Goal: Task Accomplishment & Management: Manage account settings

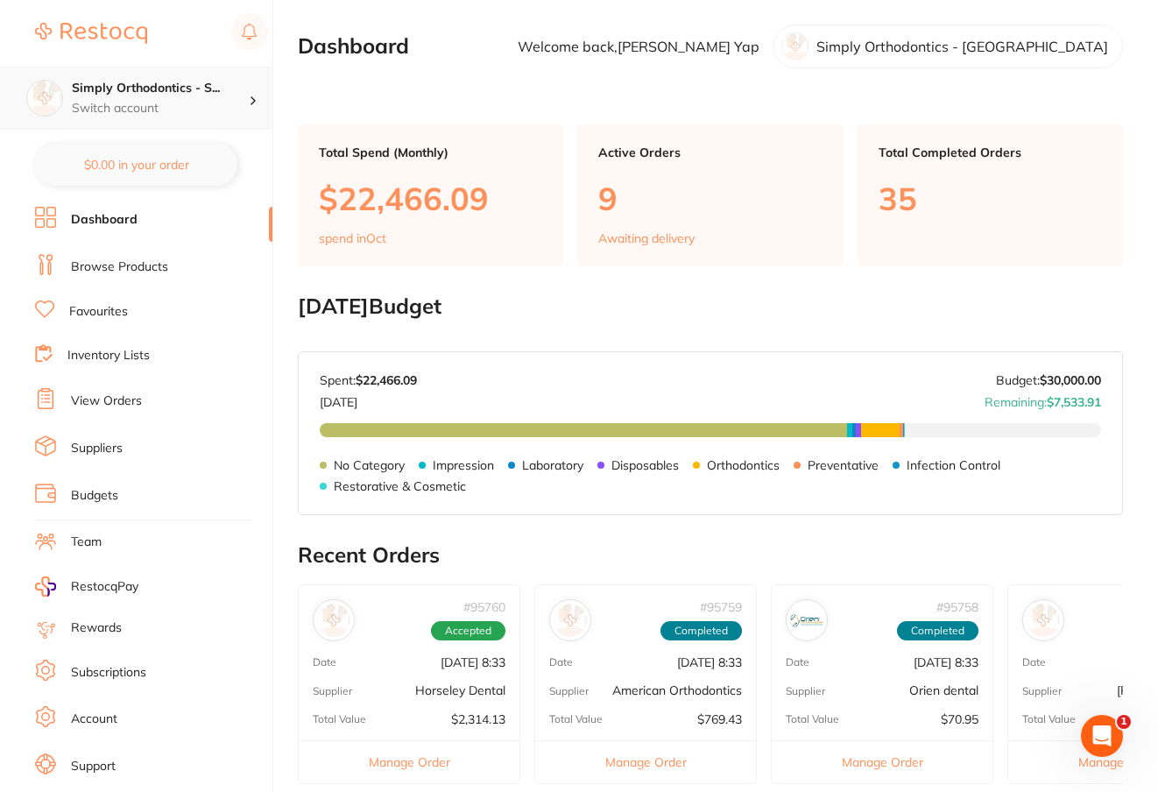
click at [178, 102] on p "Switch account" at bounding box center [160, 109] width 177 height 18
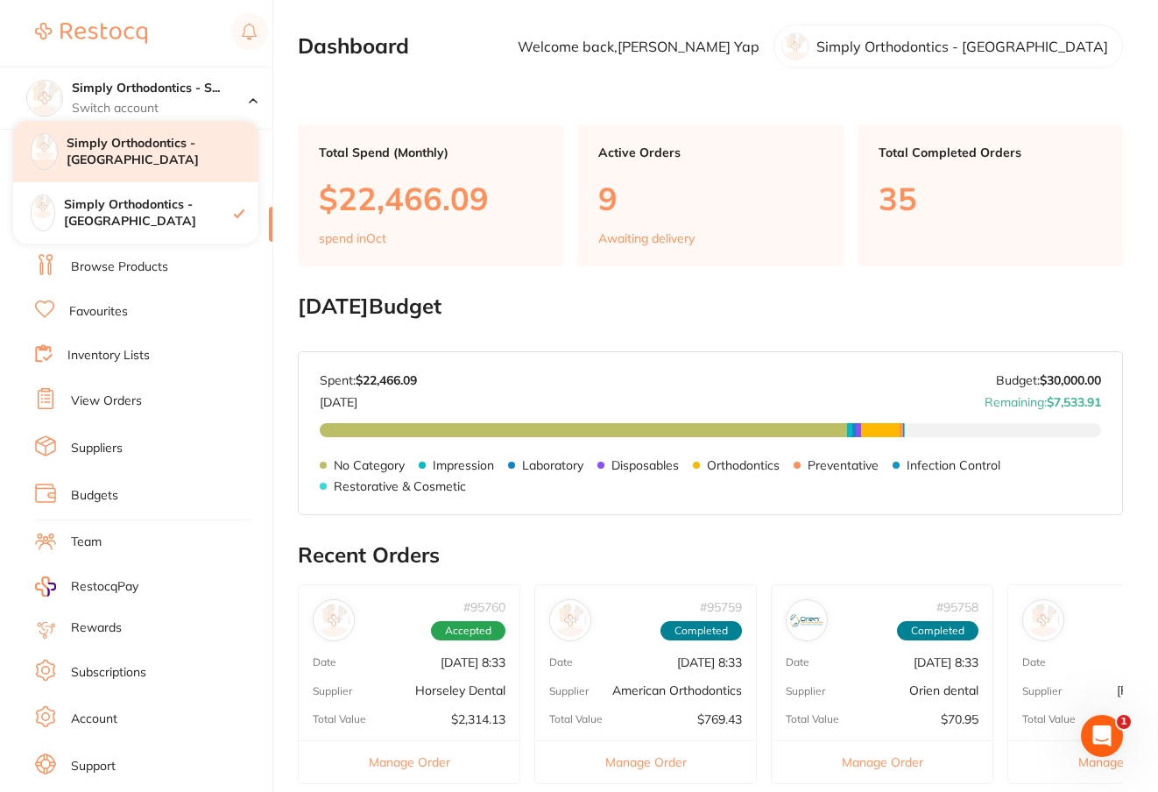
click at [140, 152] on h4 "Simply Orthodontics - [GEOGRAPHIC_DATA]" at bounding box center [163, 152] width 192 height 34
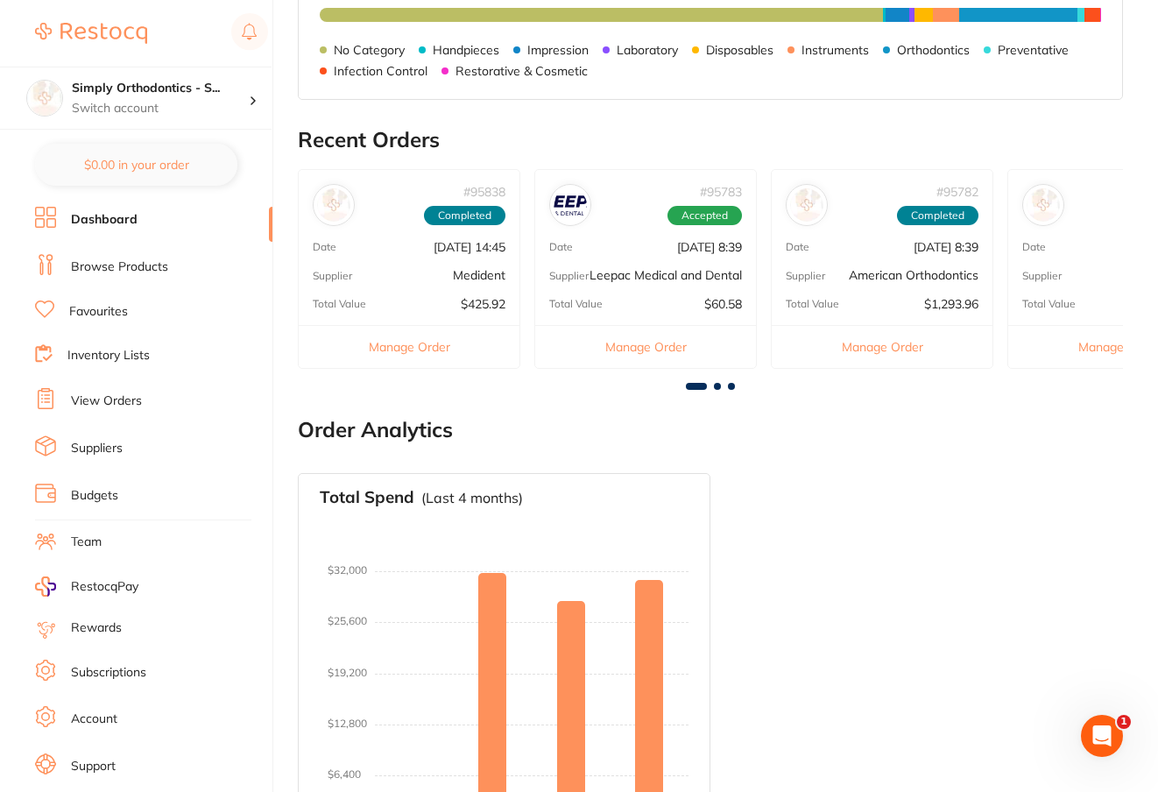
scroll to position [411, 0]
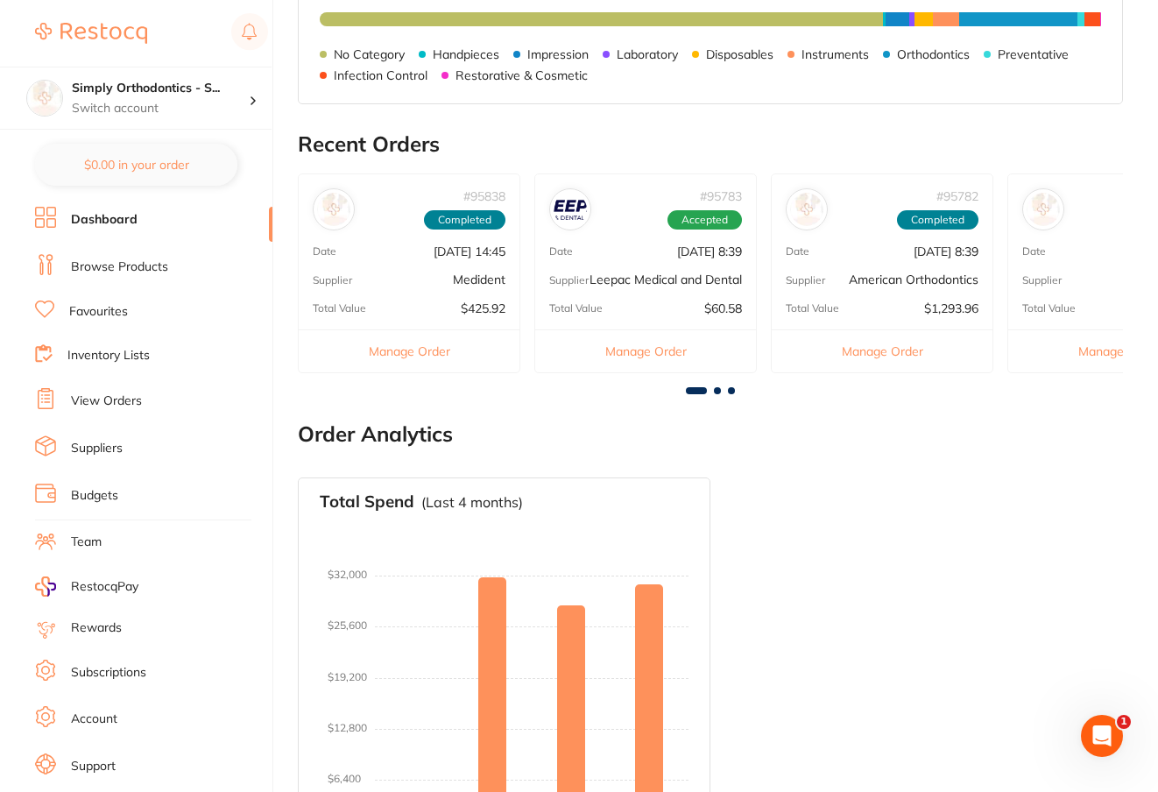
click at [121, 398] on link "View Orders" at bounding box center [106, 401] width 71 height 18
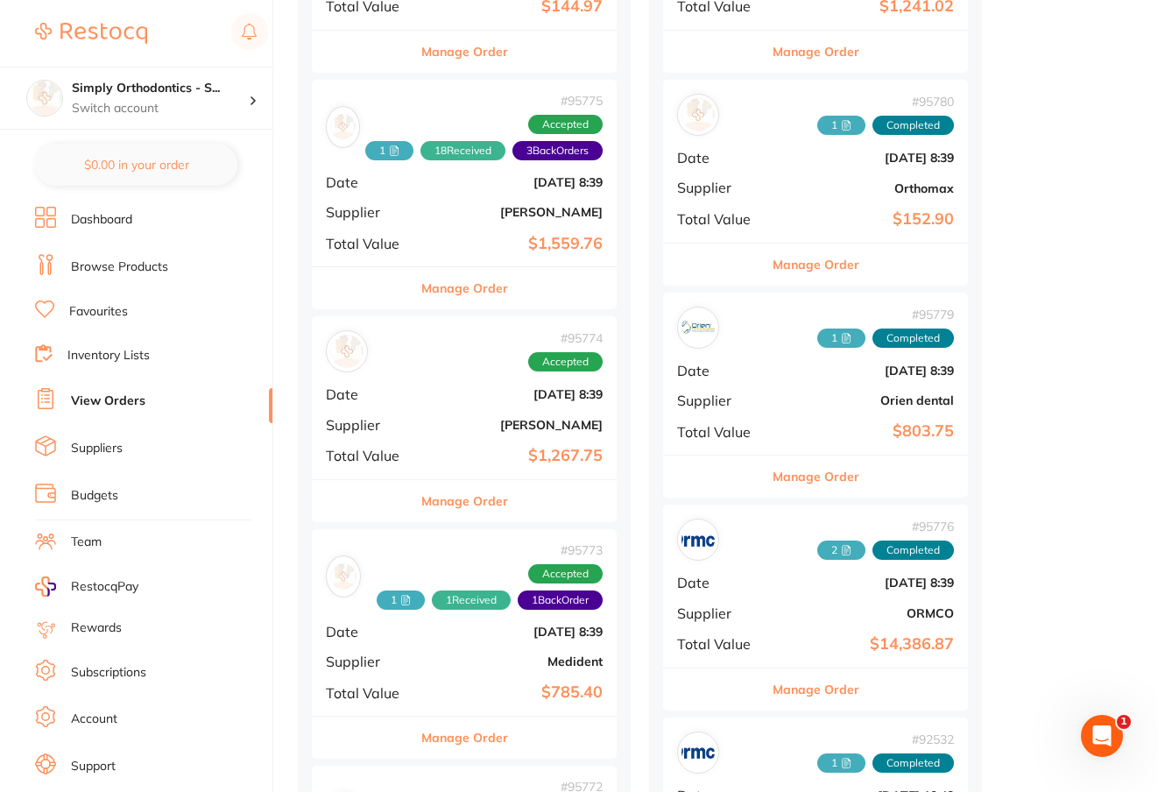
scroll to position [830, 0]
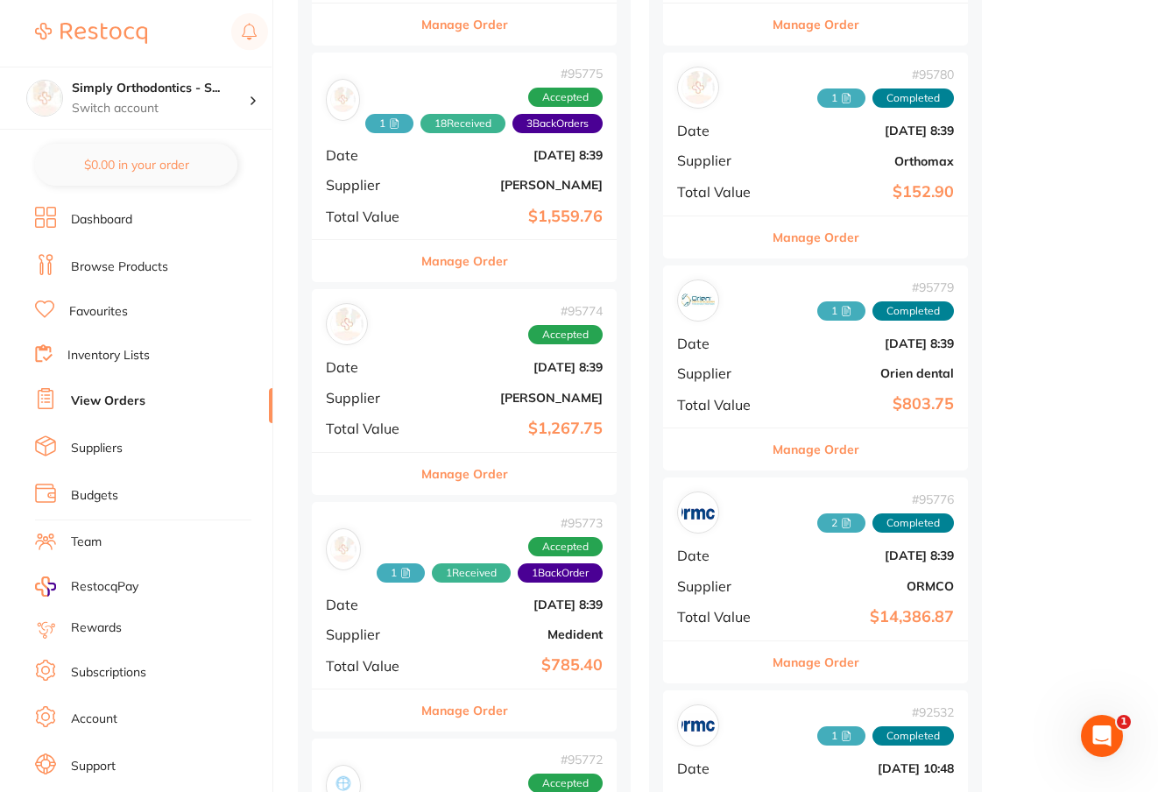
click at [475, 466] on button "Manage Order" at bounding box center [464, 474] width 87 height 42
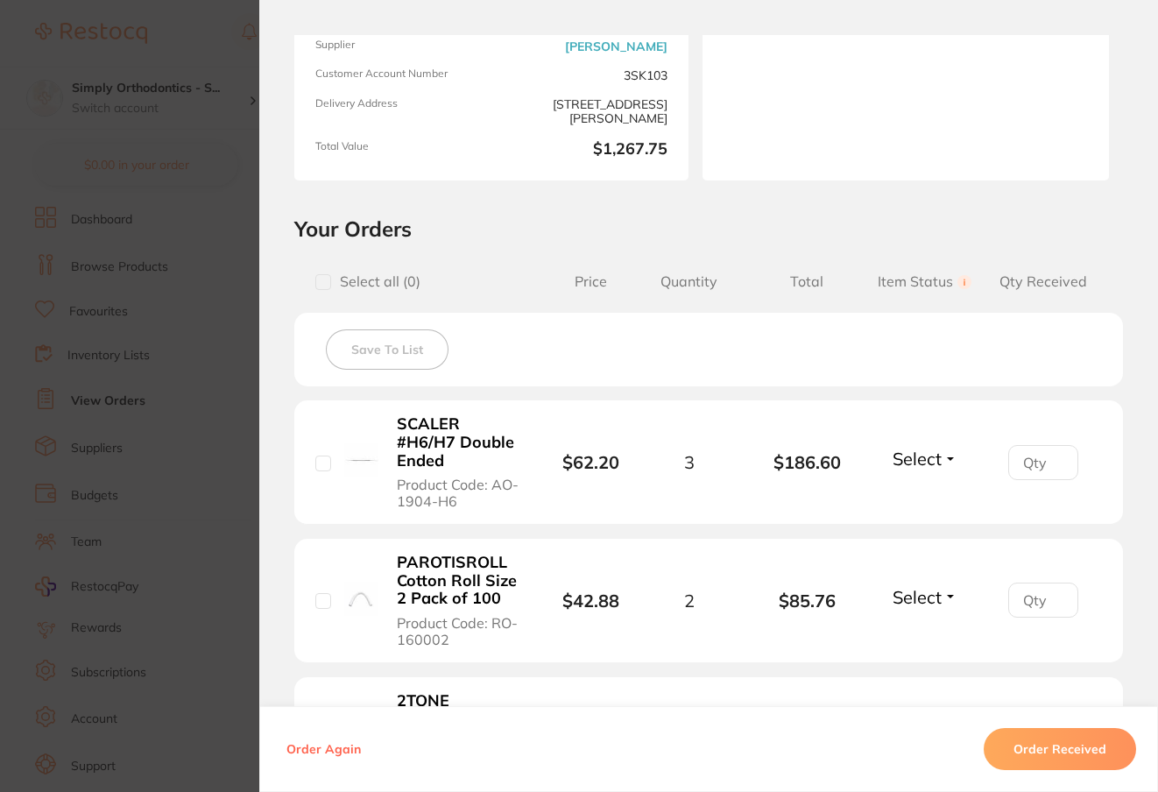
scroll to position [219, 0]
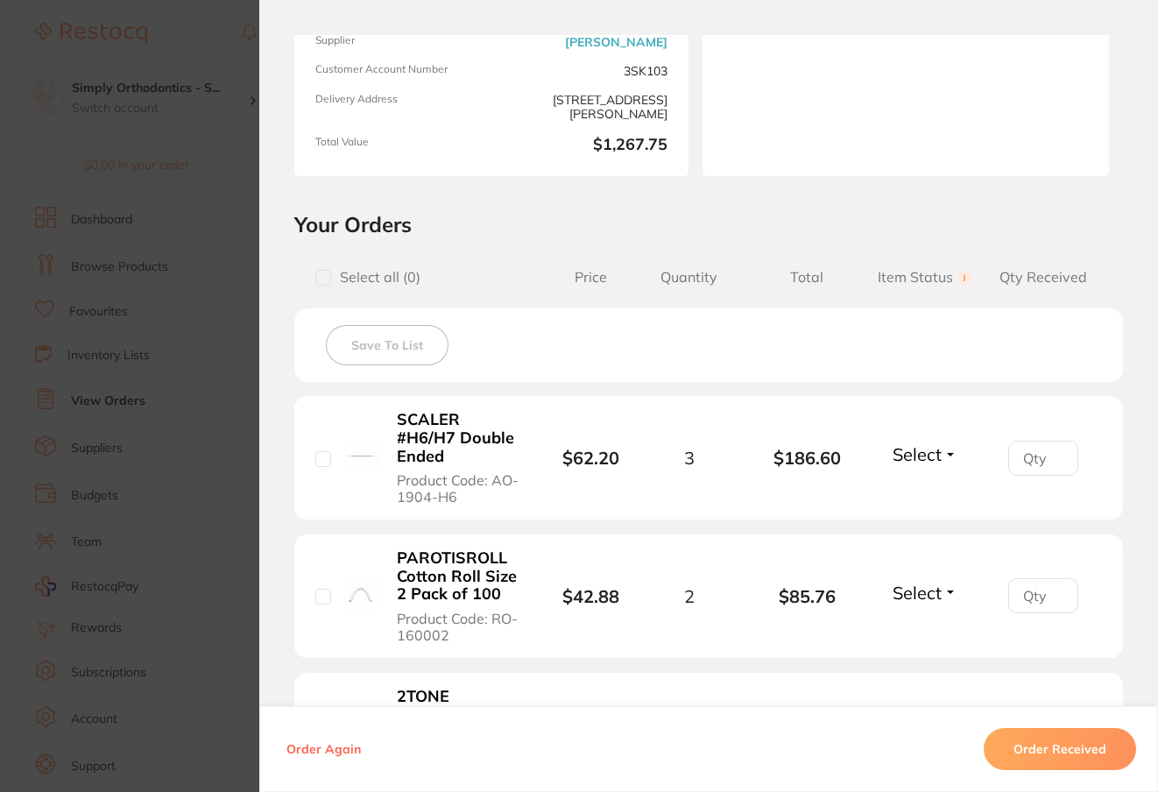
type input "0"
click at [1051, 461] on input "0" at bounding box center [1043, 458] width 70 height 35
type input "2"
click at [935, 454] on span "Select" at bounding box center [917, 454] width 49 height 22
click at [933, 519] on span "Back Order" at bounding box center [924, 518] width 53 height 13
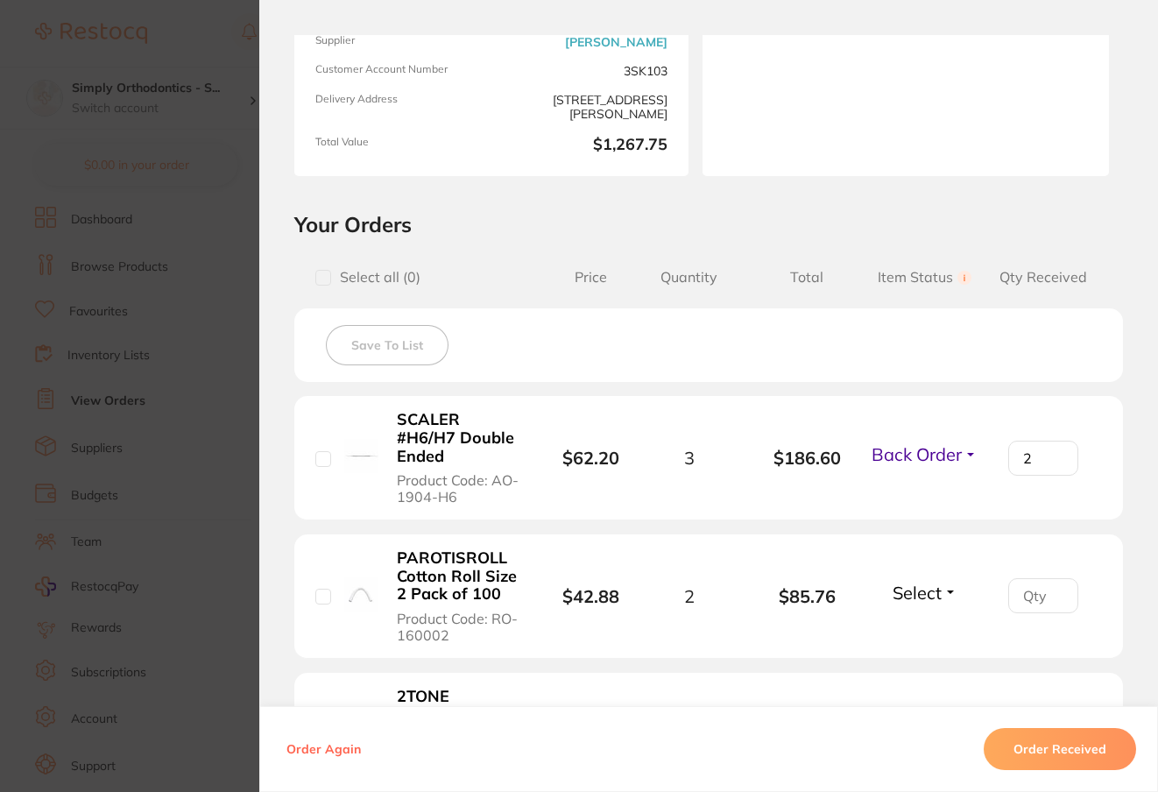
click at [955, 510] on li "SCALER #H6/H7 Double Ended Product Code: AO-1904-H6 $62.20 3 $186.60 Back Order…" at bounding box center [708, 458] width 829 height 124
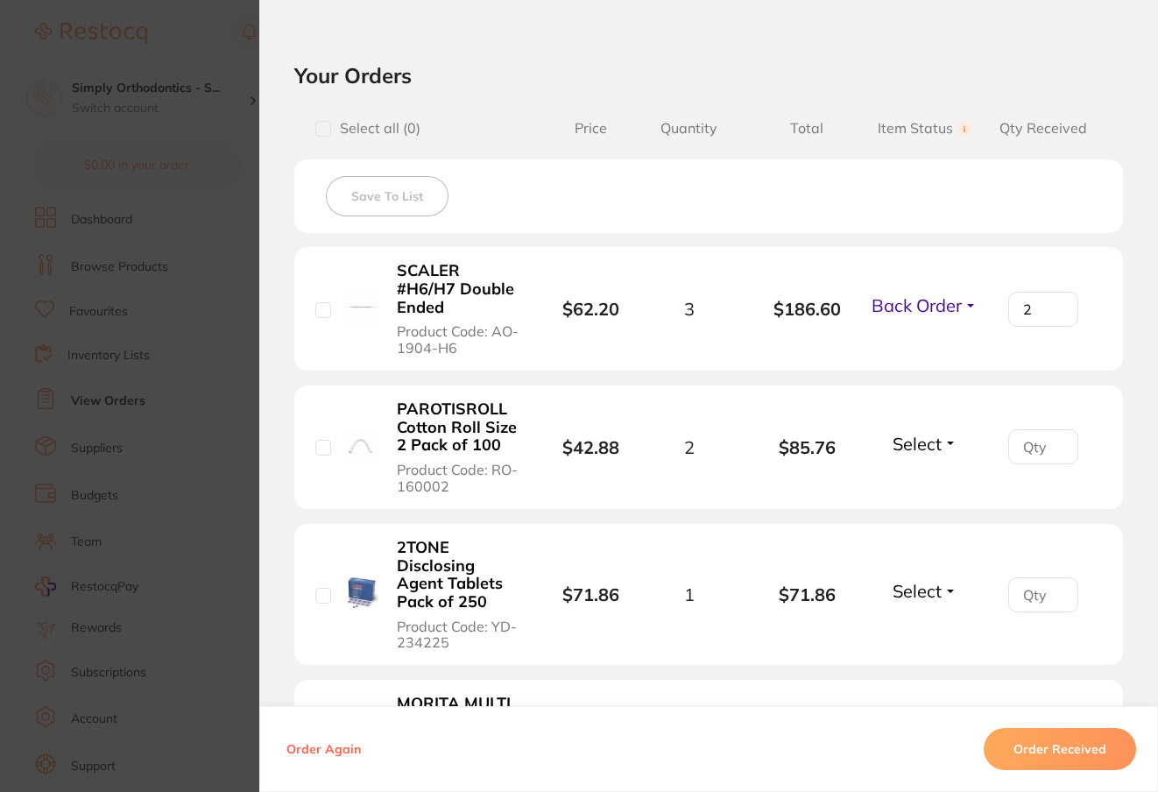
scroll to position [379, 0]
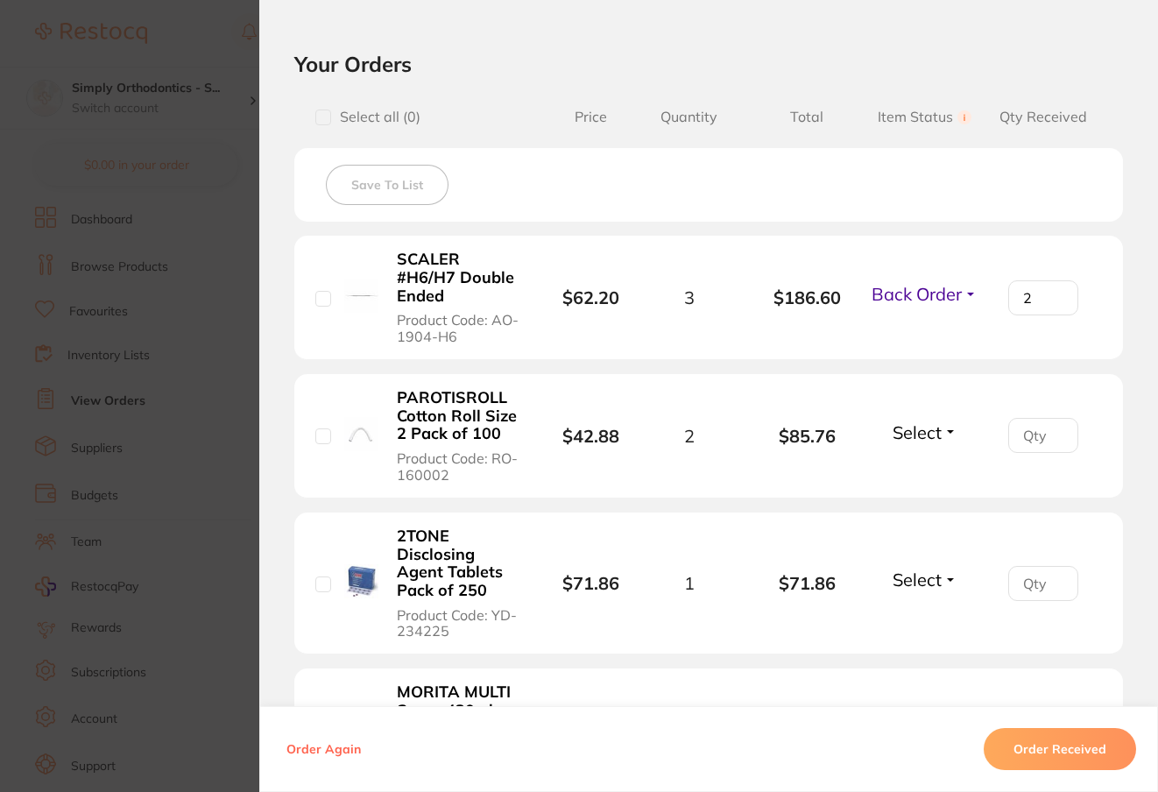
click at [931, 438] on span "Select" at bounding box center [917, 432] width 49 height 22
click at [930, 472] on span "Received" at bounding box center [924, 469] width 45 height 13
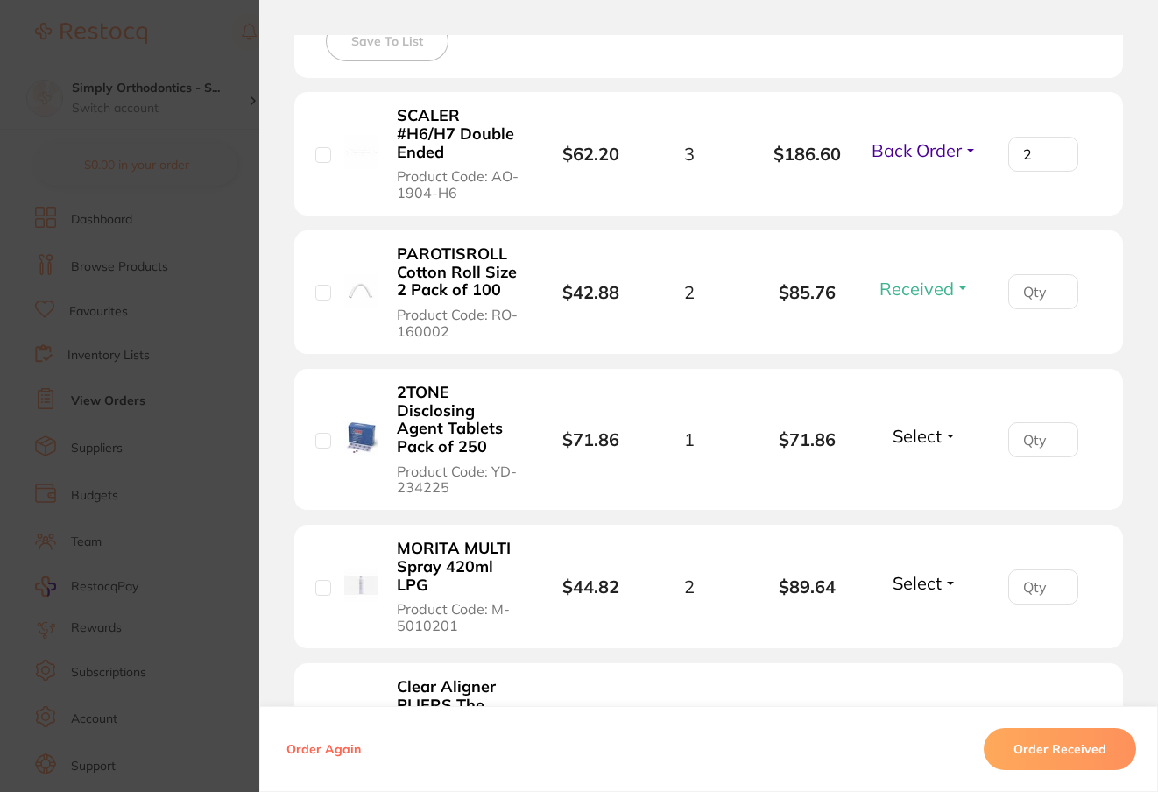
scroll to position [524, 0]
click at [923, 439] on span "Select" at bounding box center [917, 435] width 49 height 22
click at [924, 476] on span "Received" at bounding box center [924, 472] width 45 height 13
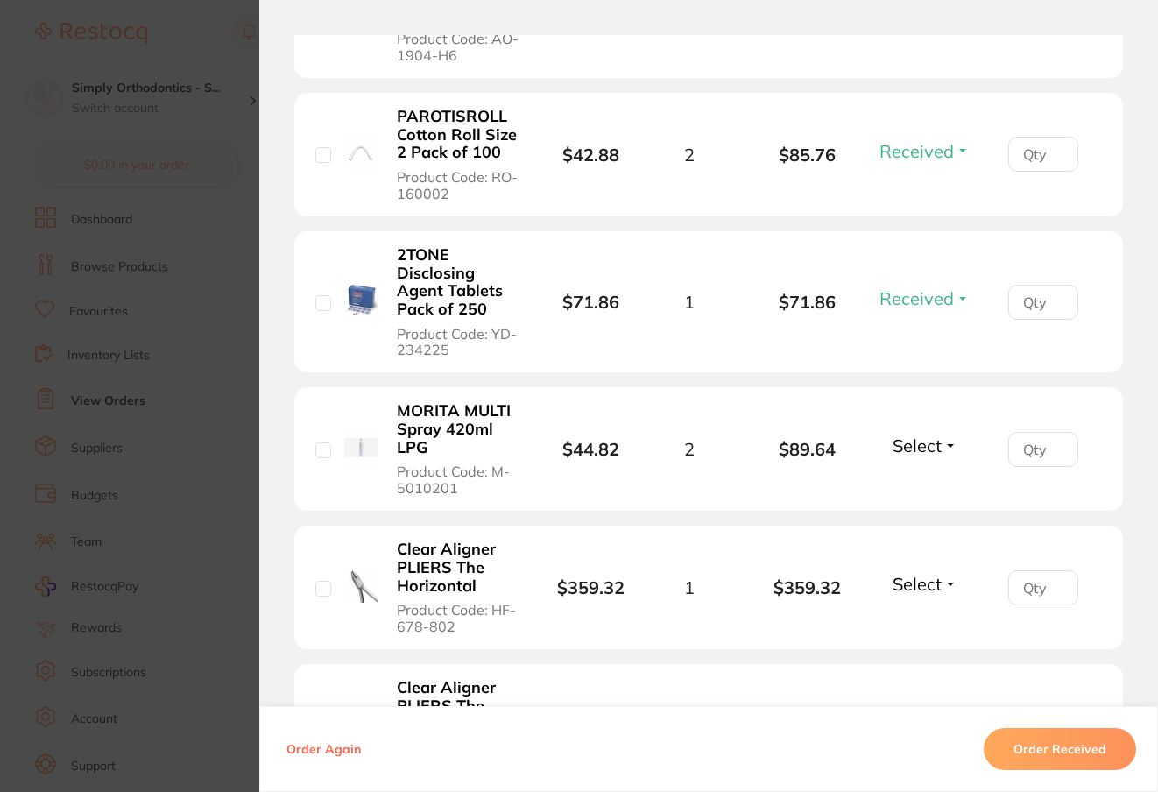
scroll to position [662, 0]
click at [940, 443] on button "Select" at bounding box center [924, 444] width 75 height 22
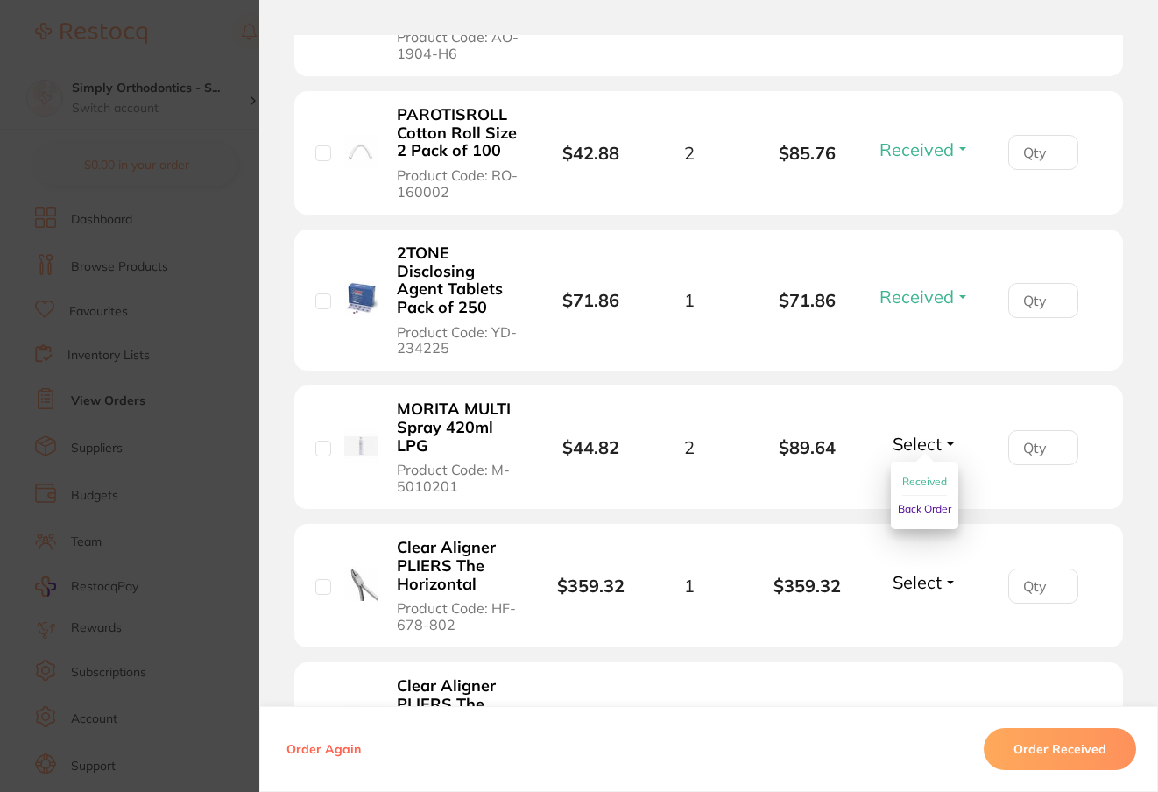
click at [940, 443] on button "Select" at bounding box center [924, 444] width 75 height 22
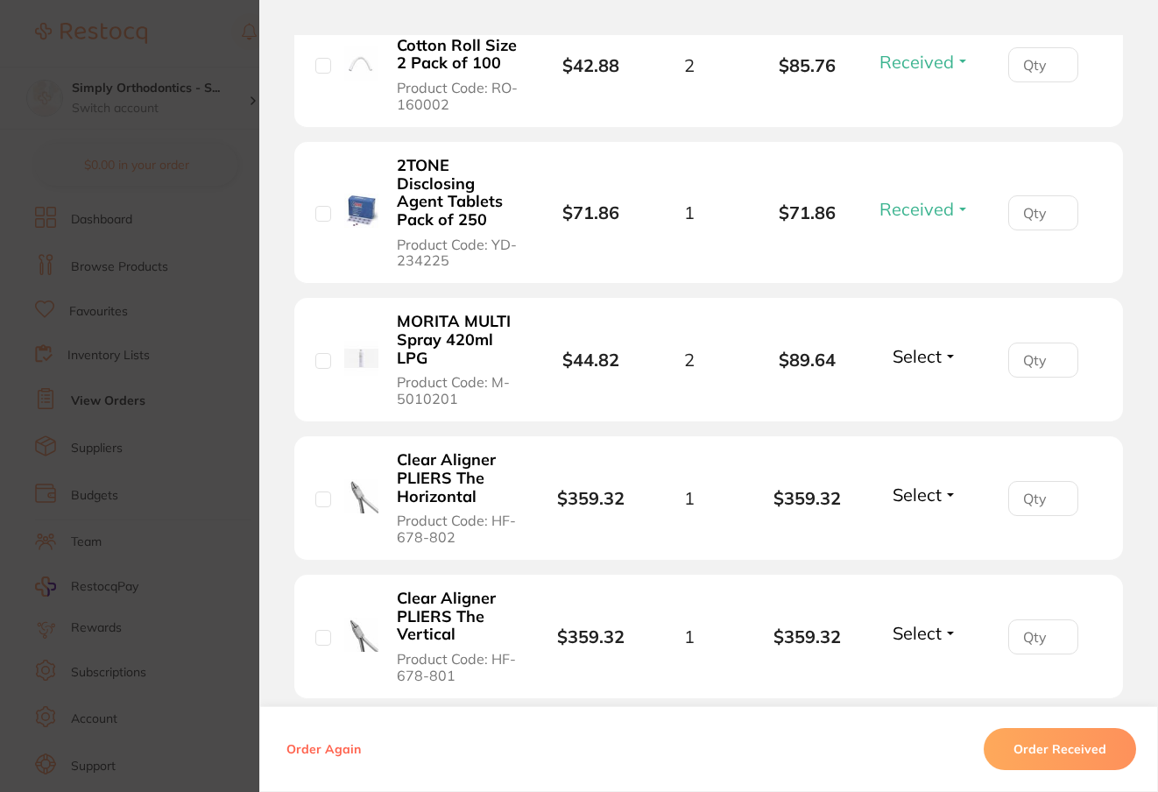
scroll to position [756, 0]
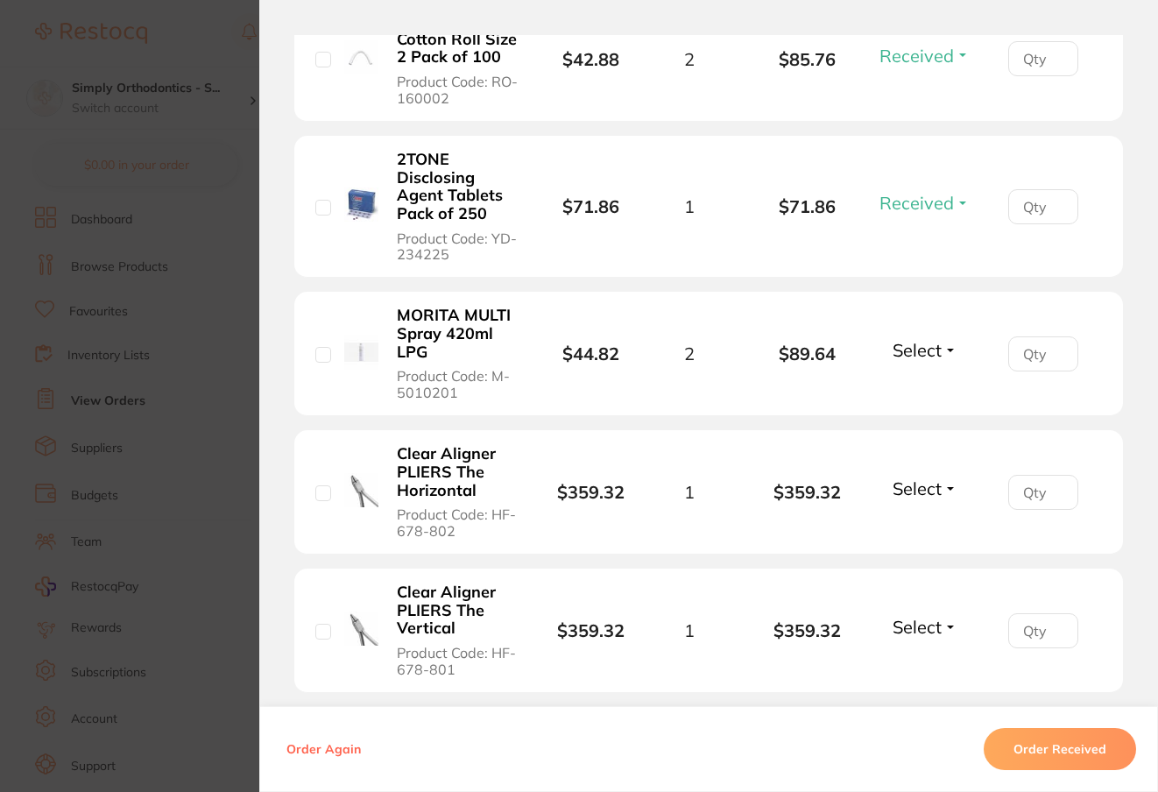
click at [923, 491] on span "Select" at bounding box center [917, 488] width 49 height 22
drag, startPoint x: 915, startPoint y: 525, endPoint x: 925, endPoint y: 520, distance: 10.6
click at [916, 524] on span "Received" at bounding box center [924, 525] width 45 height 13
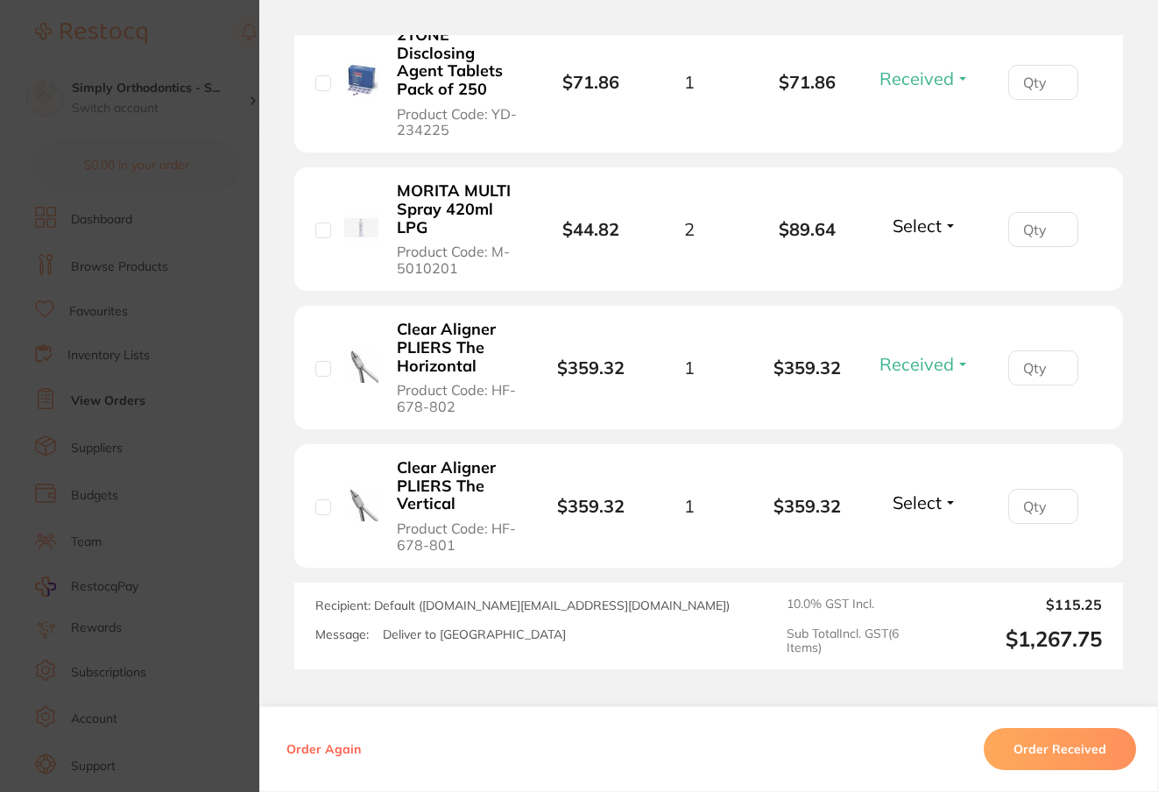
scroll to position [884, 0]
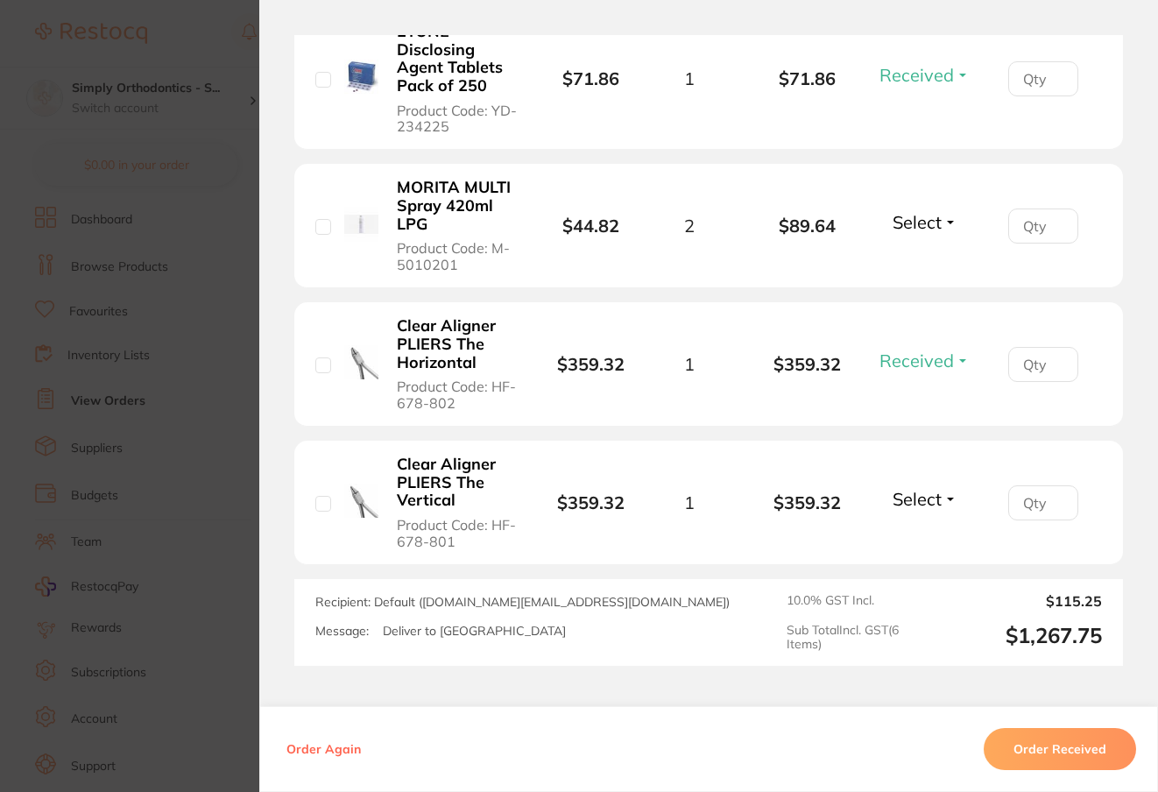
click at [893, 495] on span "Select" at bounding box center [917, 499] width 49 height 22
click at [914, 533] on button "Received" at bounding box center [924, 537] width 45 height 27
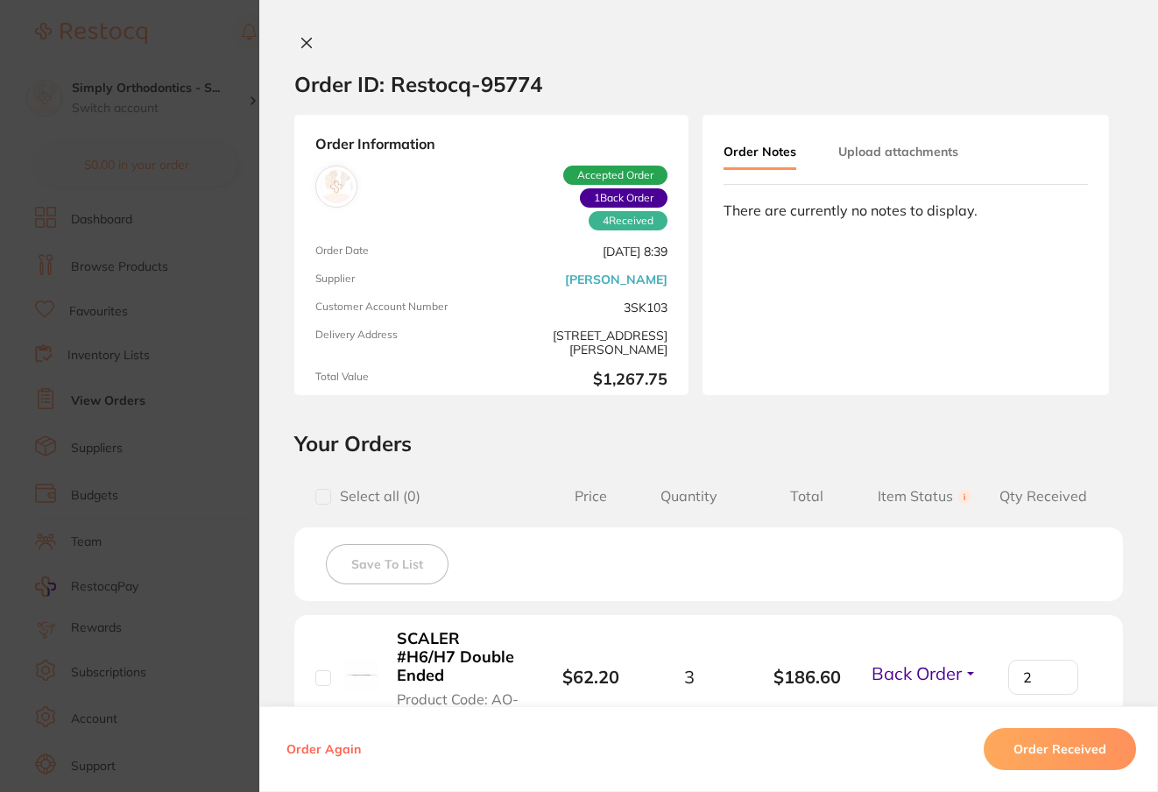
scroll to position [0, 0]
click at [887, 153] on button "Upload attachments" at bounding box center [898, 152] width 120 height 32
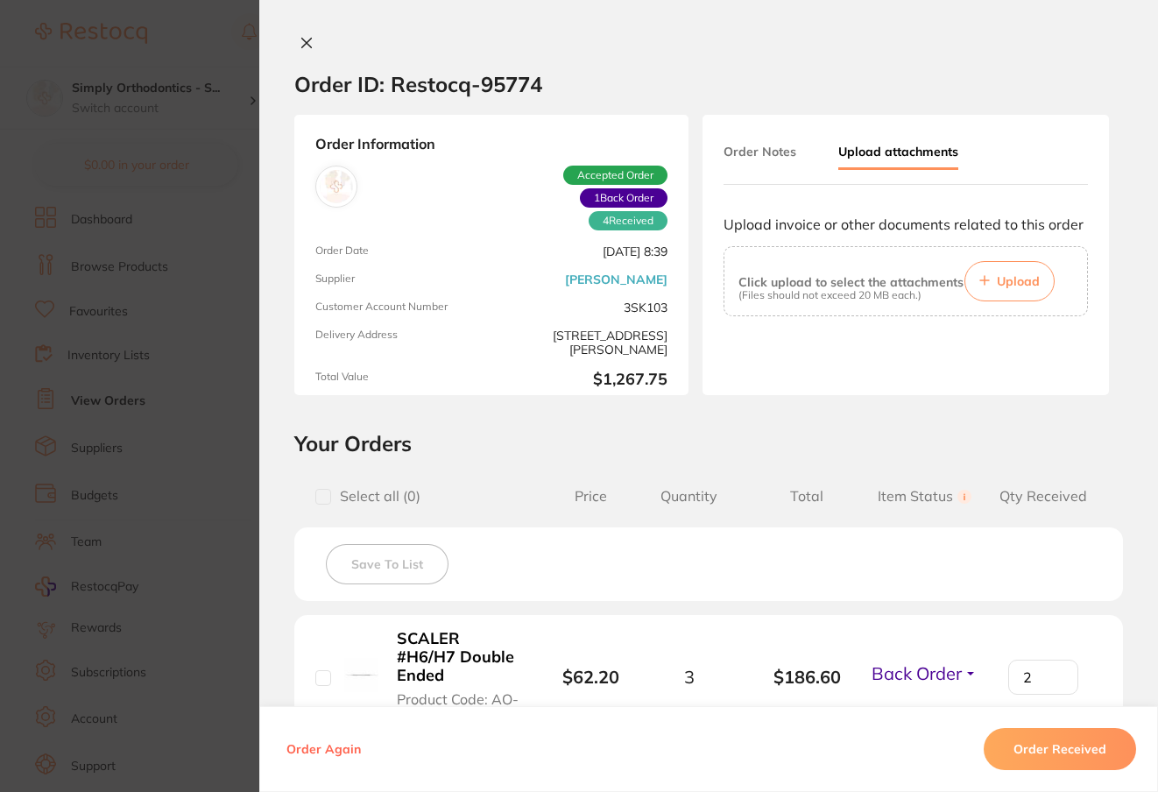
click at [1020, 281] on span "Upload" at bounding box center [1018, 281] width 43 height 16
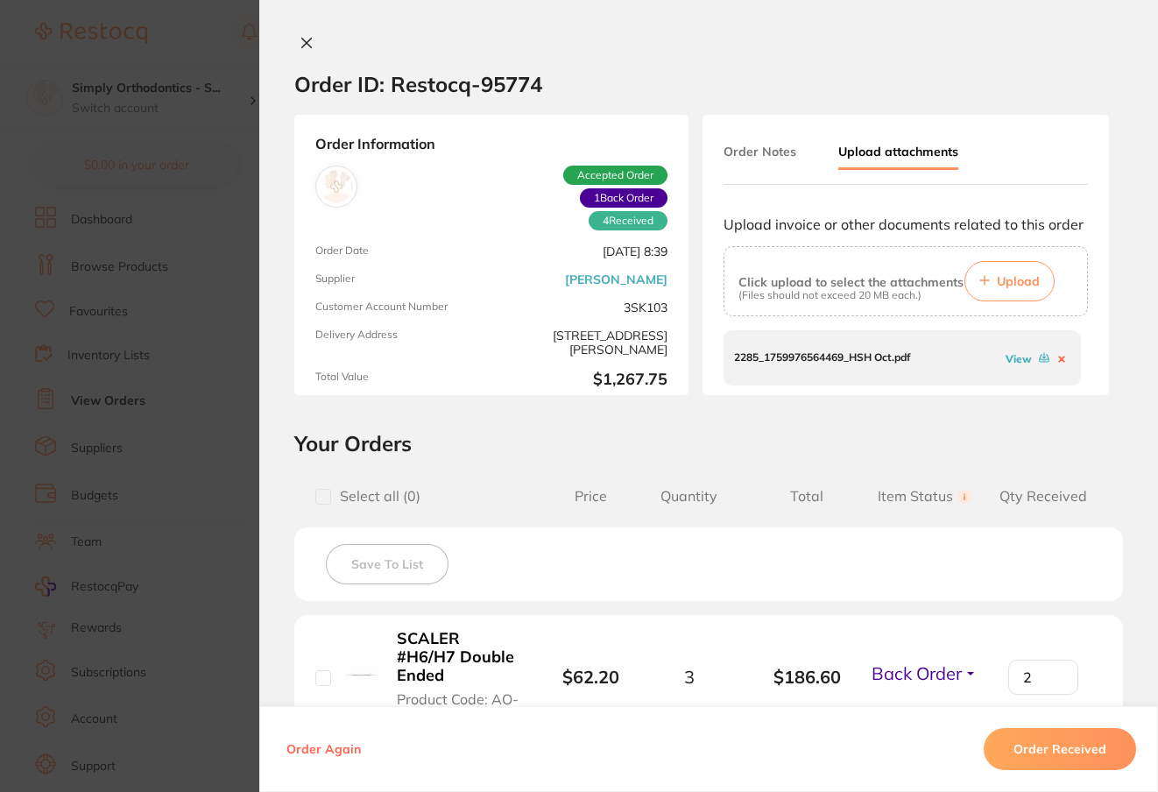
click at [302, 40] on icon at bounding box center [307, 44] width 10 height 10
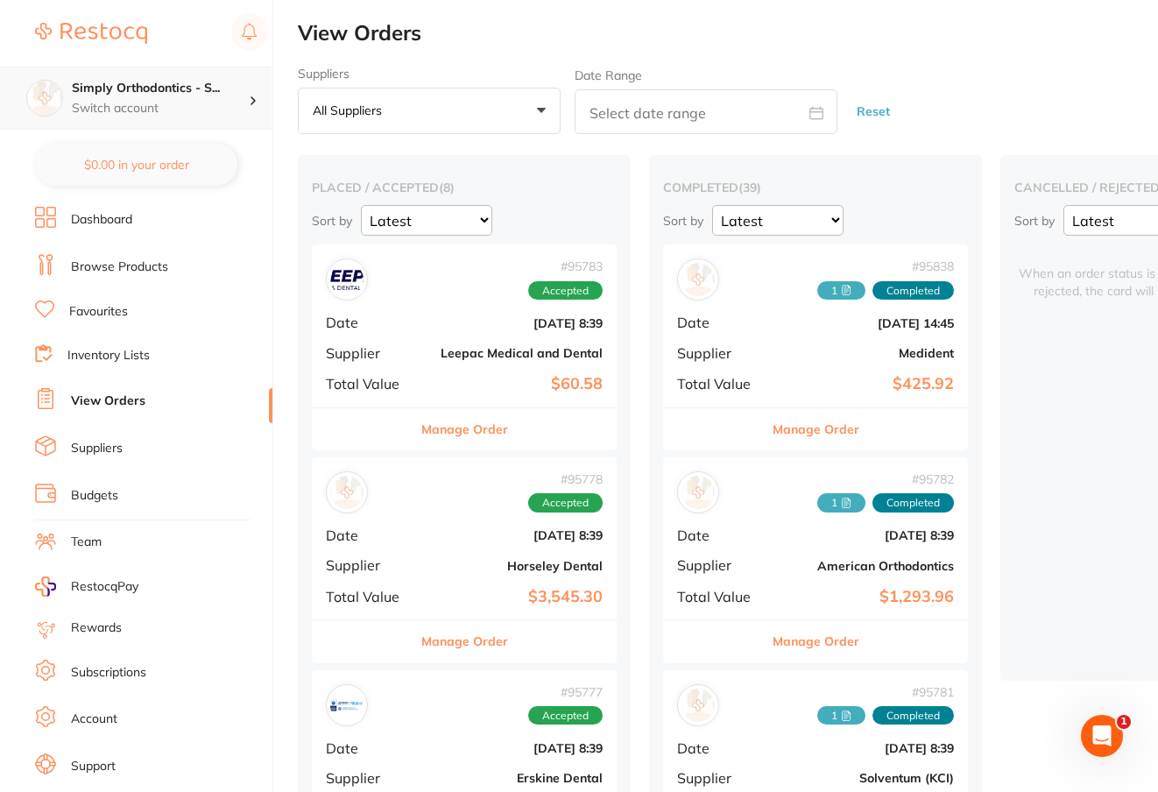
click at [183, 88] on h4 "Simply Orthodontics - S..." at bounding box center [160, 89] width 177 height 18
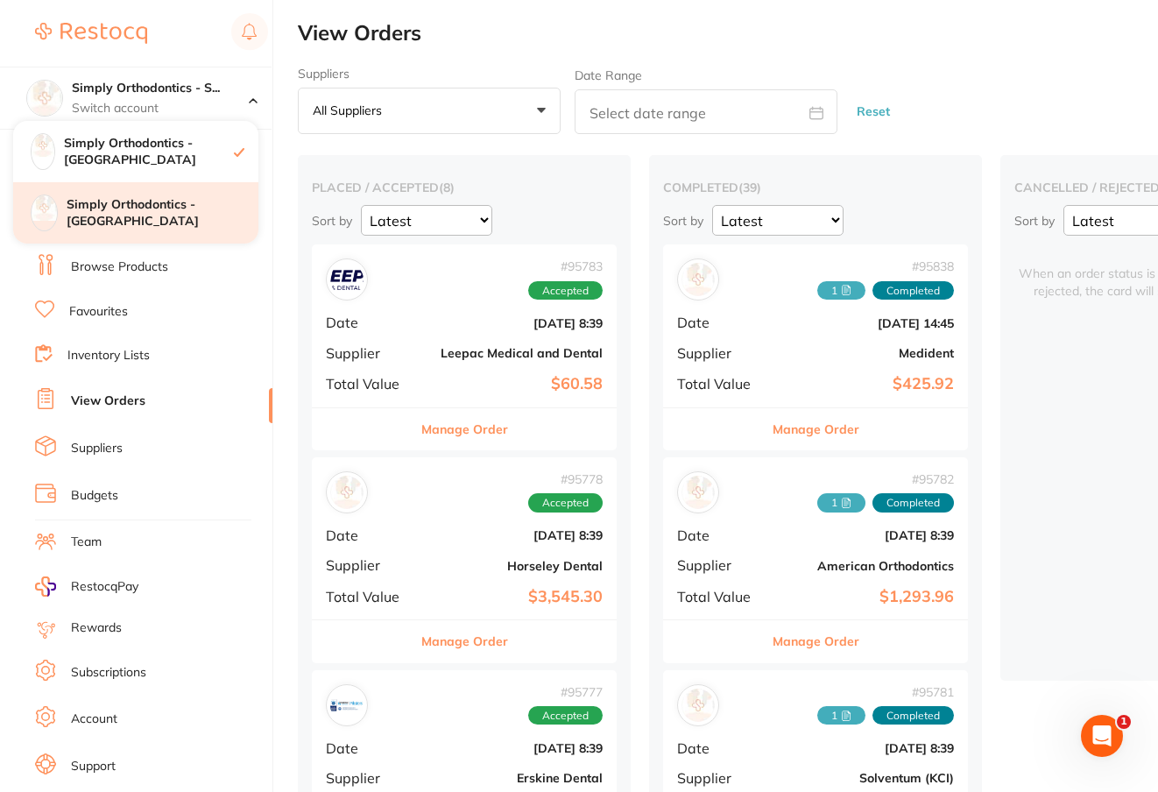
click at [152, 206] on h4 "Simply Orthodontics - [GEOGRAPHIC_DATA]" at bounding box center [163, 213] width 192 height 34
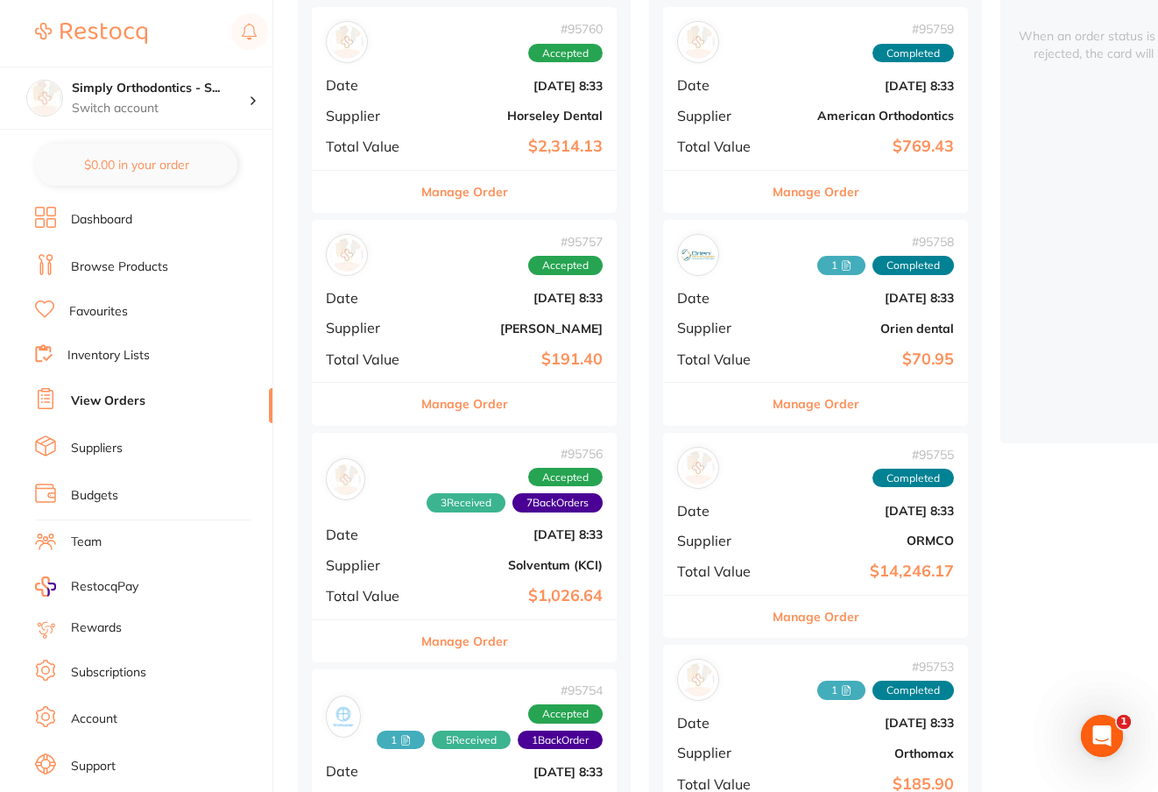
scroll to position [238, 0]
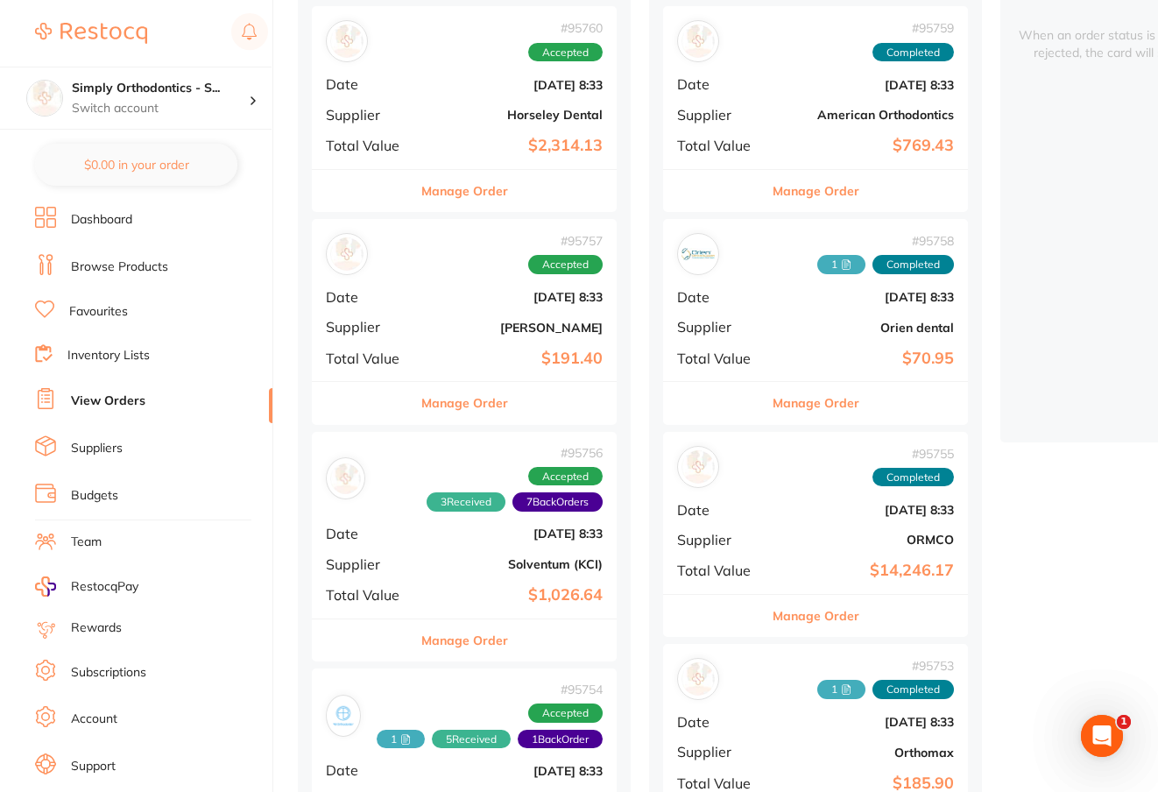
click at [483, 639] on button "Manage Order" at bounding box center [464, 640] width 87 height 42
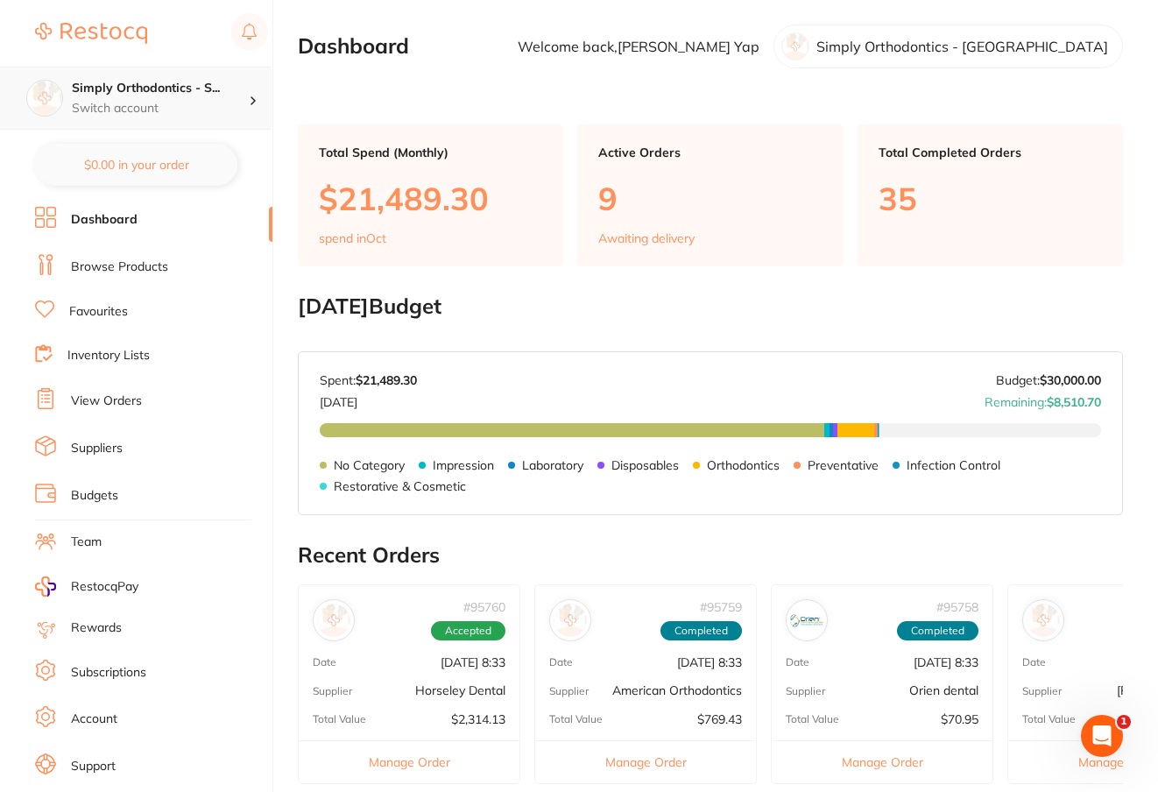
click at [179, 102] on p "Switch account" at bounding box center [160, 109] width 177 height 18
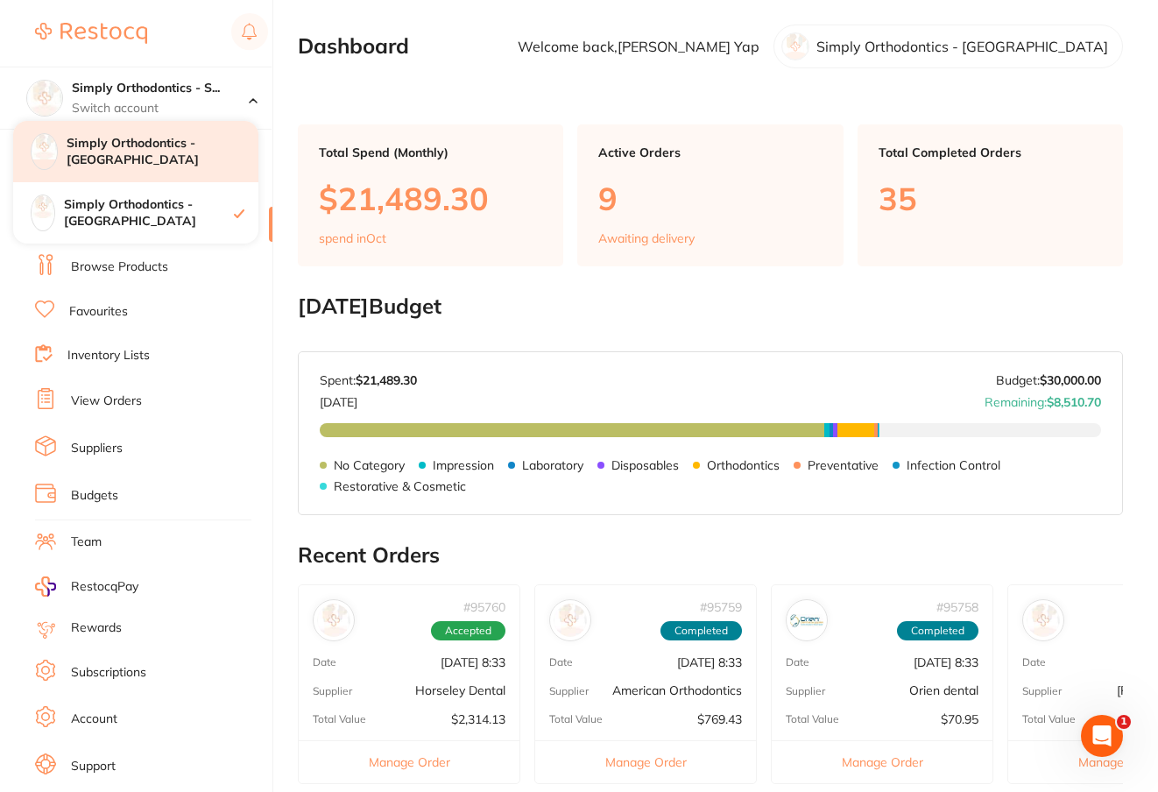
click at [169, 157] on h4 "Simply Orthodontics - [GEOGRAPHIC_DATA]" at bounding box center [163, 152] width 192 height 34
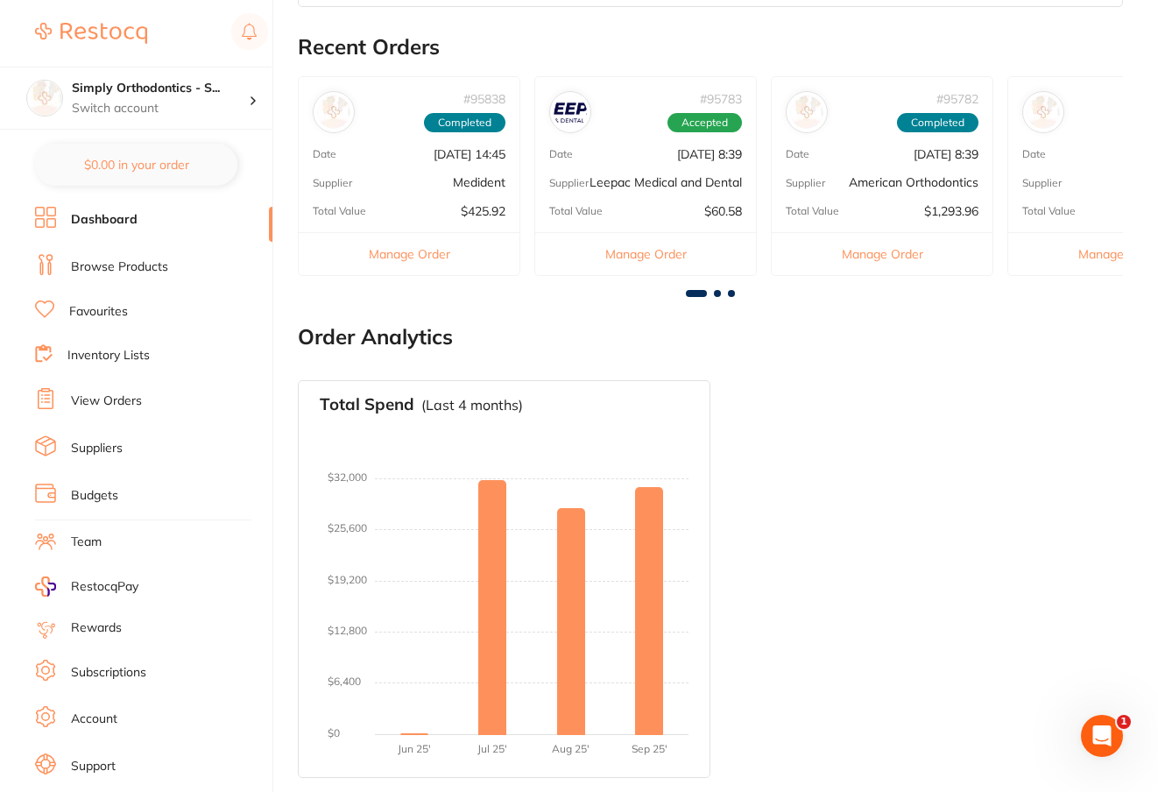
scroll to position [519, 0]
click at [105, 399] on link "View Orders" at bounding box center [106, 401] width 71 height 18
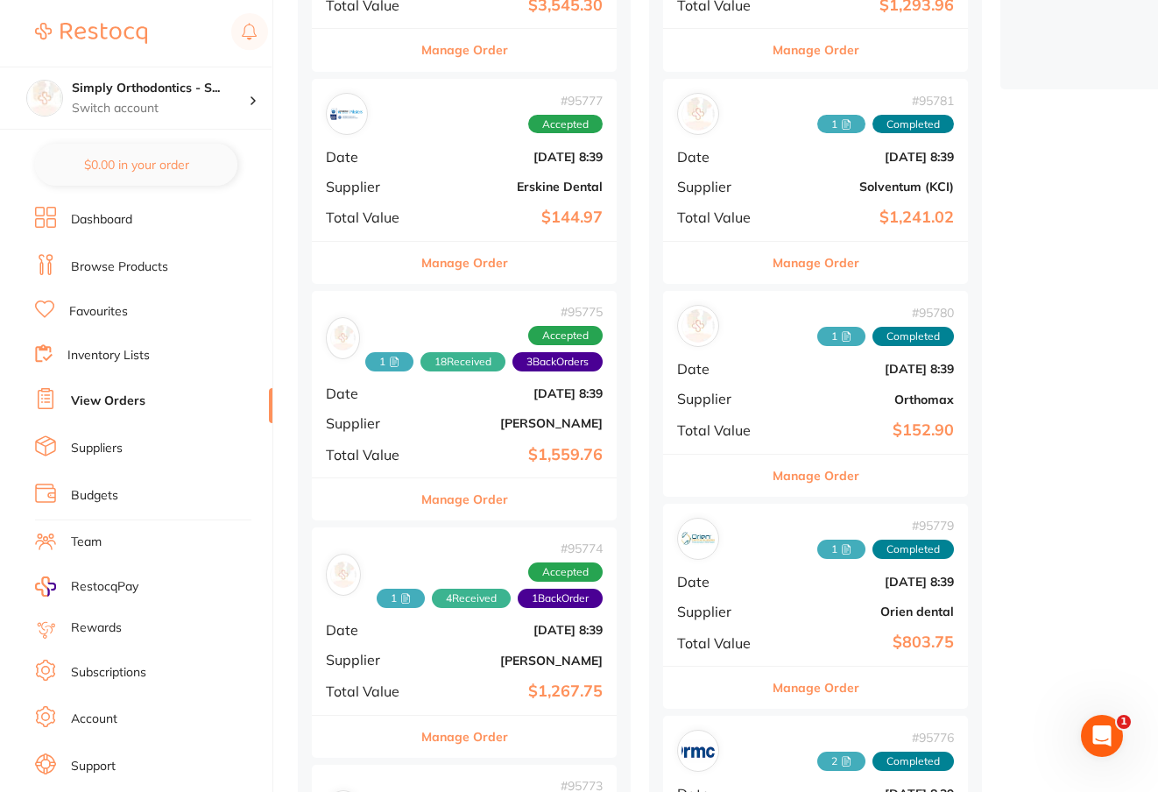
scroll to position [595, 0]
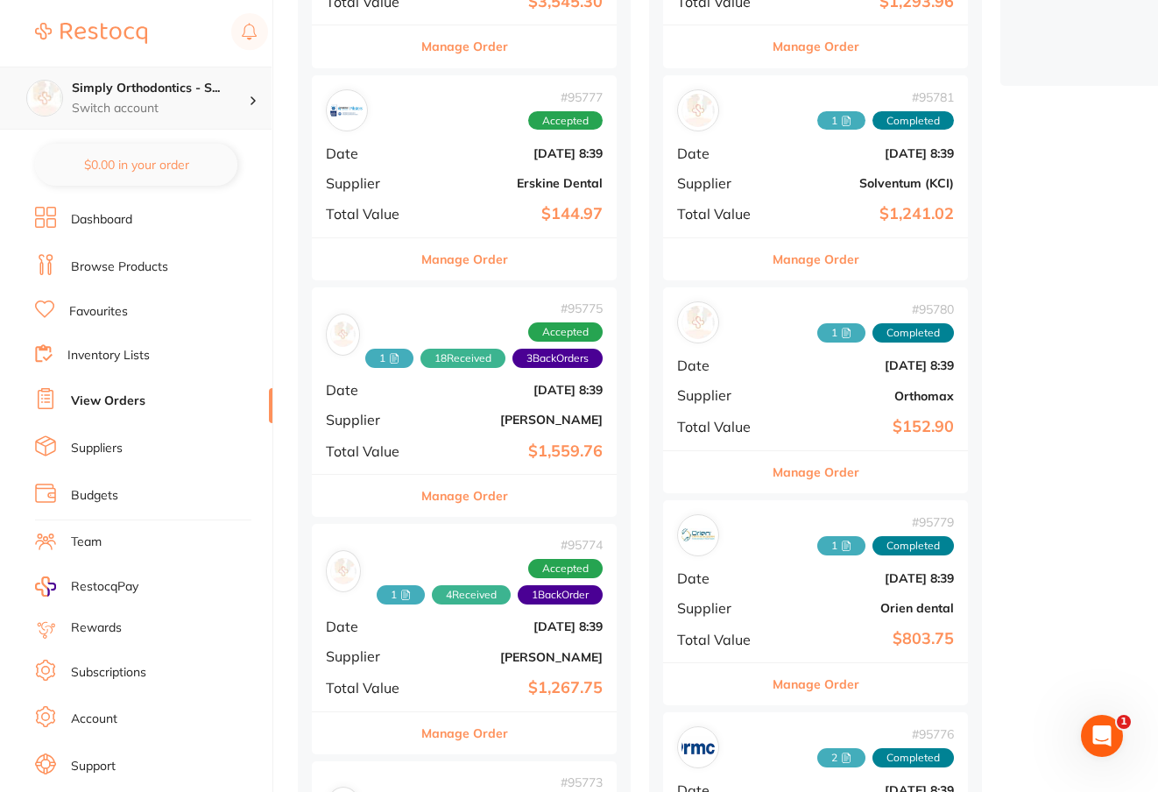
click at [155, 108] on p "Switch account" at bounding box center [160, 109] width 177 height 18
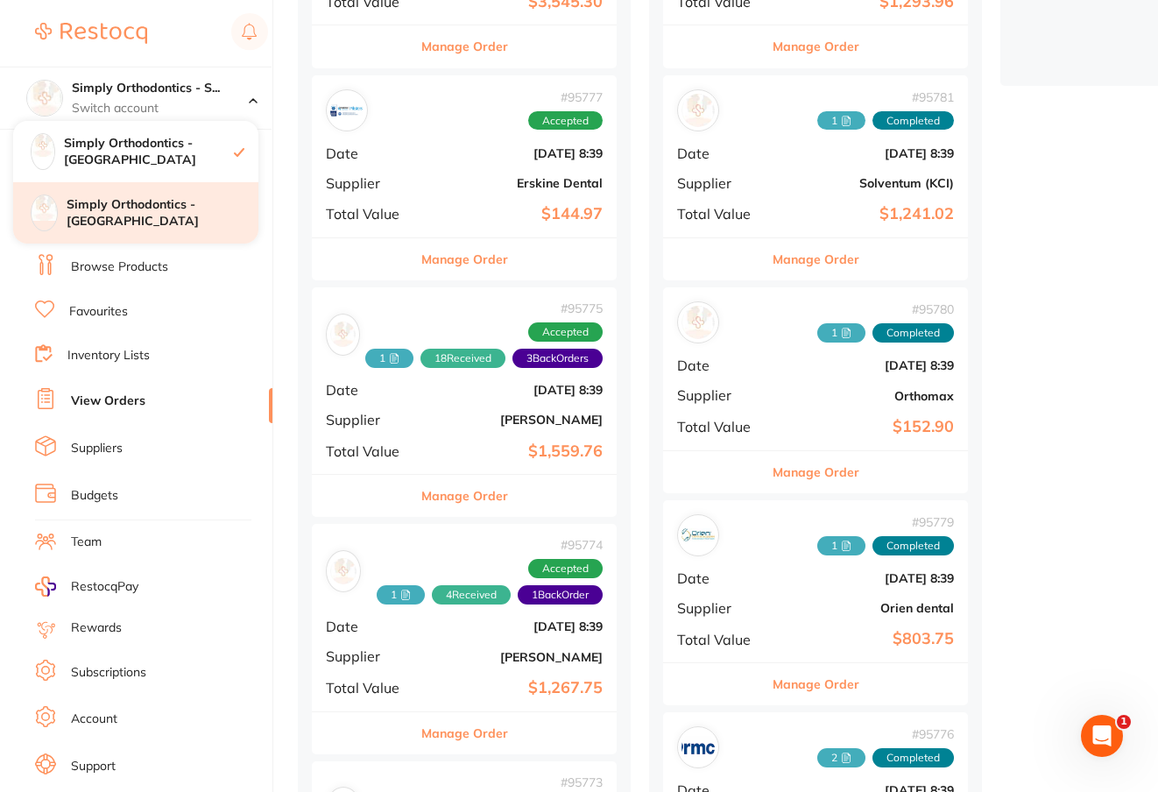
click at [150, 207] on h4 "Simply Orthodontics - [GEOGRAPHIC_DATA]" at bounding box center [163, 213] width 192 height 34
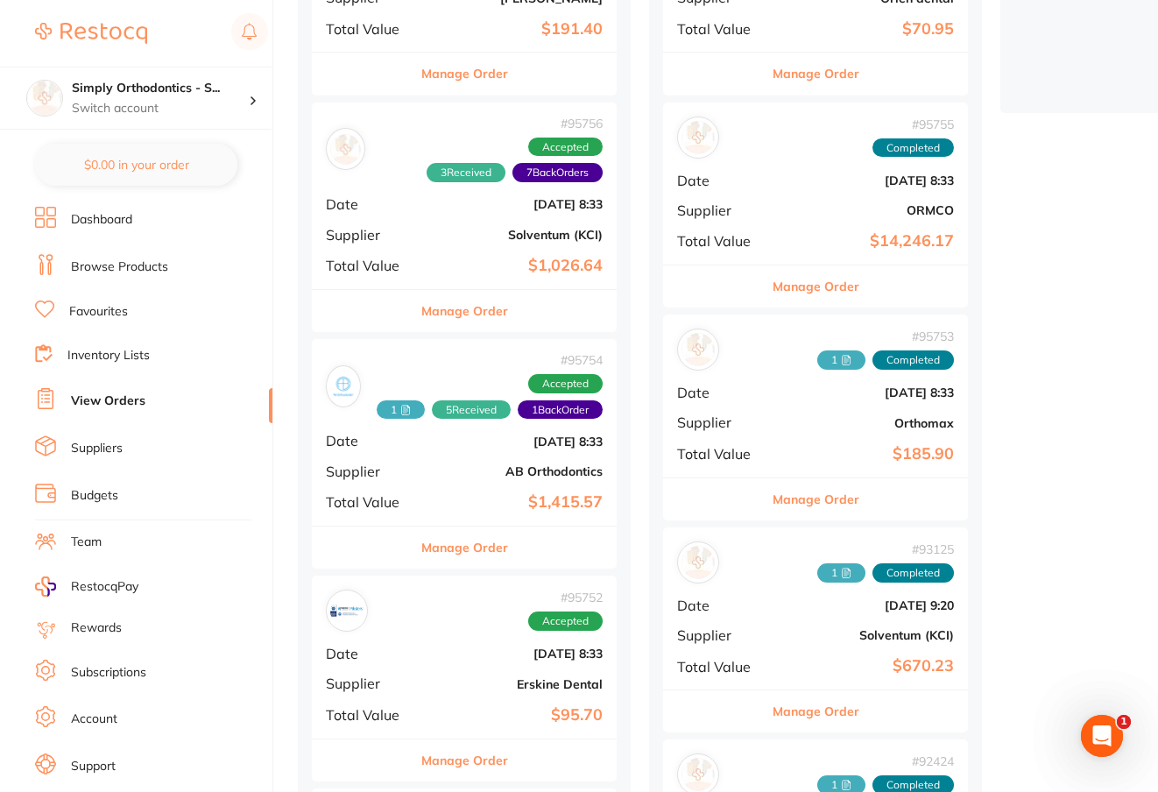
scroll to position [562, 0]
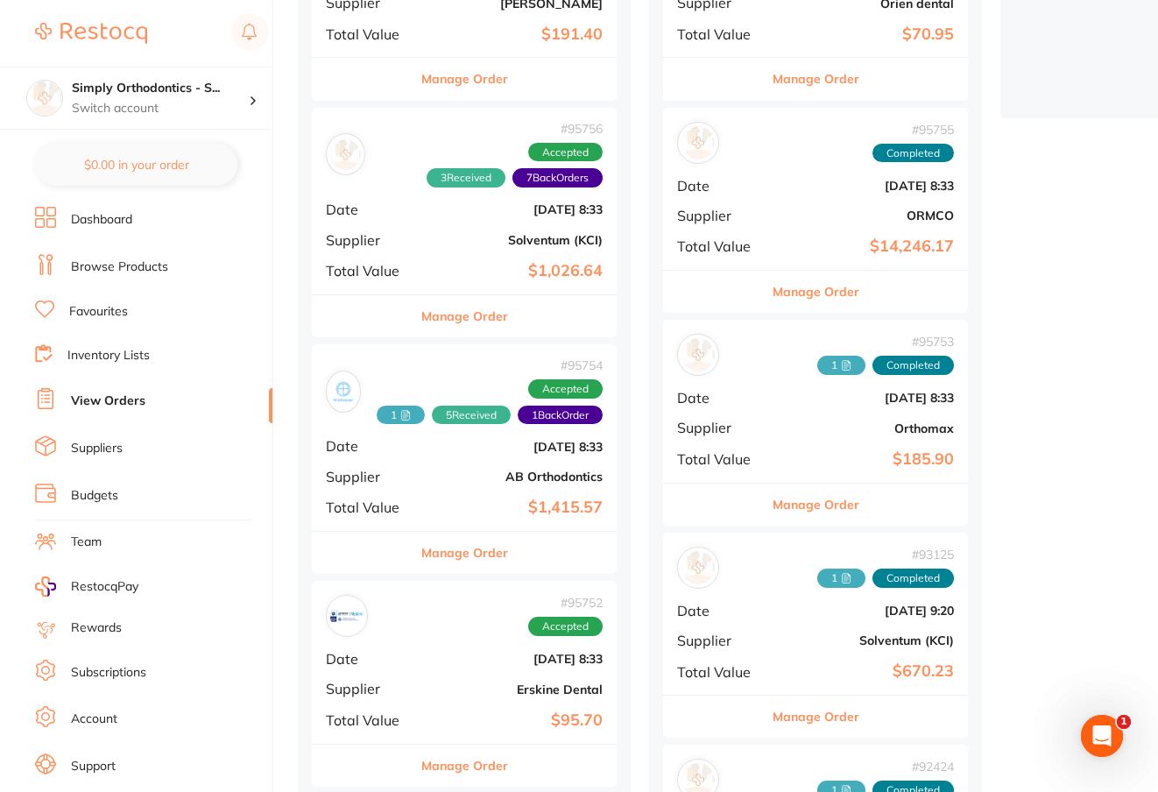
click at [470, 310] on button "Manage Order" at bounding box center [464, 316] width 87 height 42
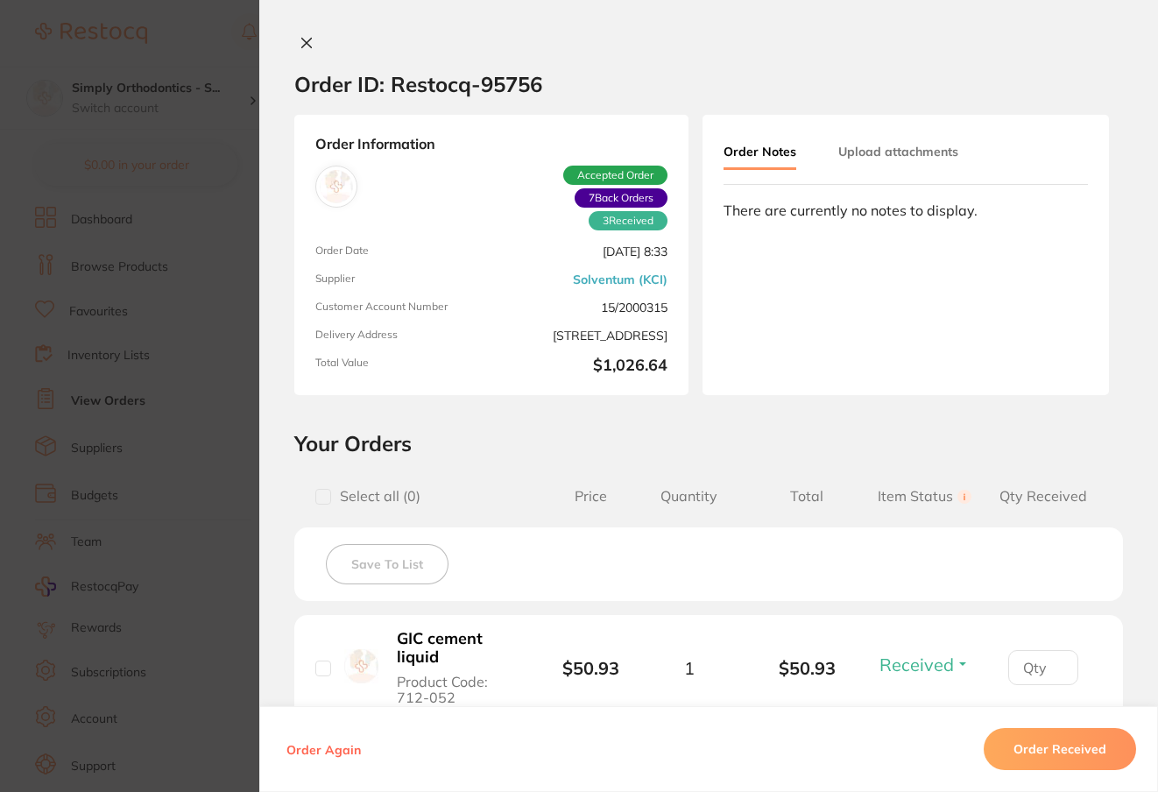
click at [879, 151] on button "Upload attachments" at bounding box center [898, 152] width 120 height 32
